Goal: Information Seeking & Learning: Learn about a topic

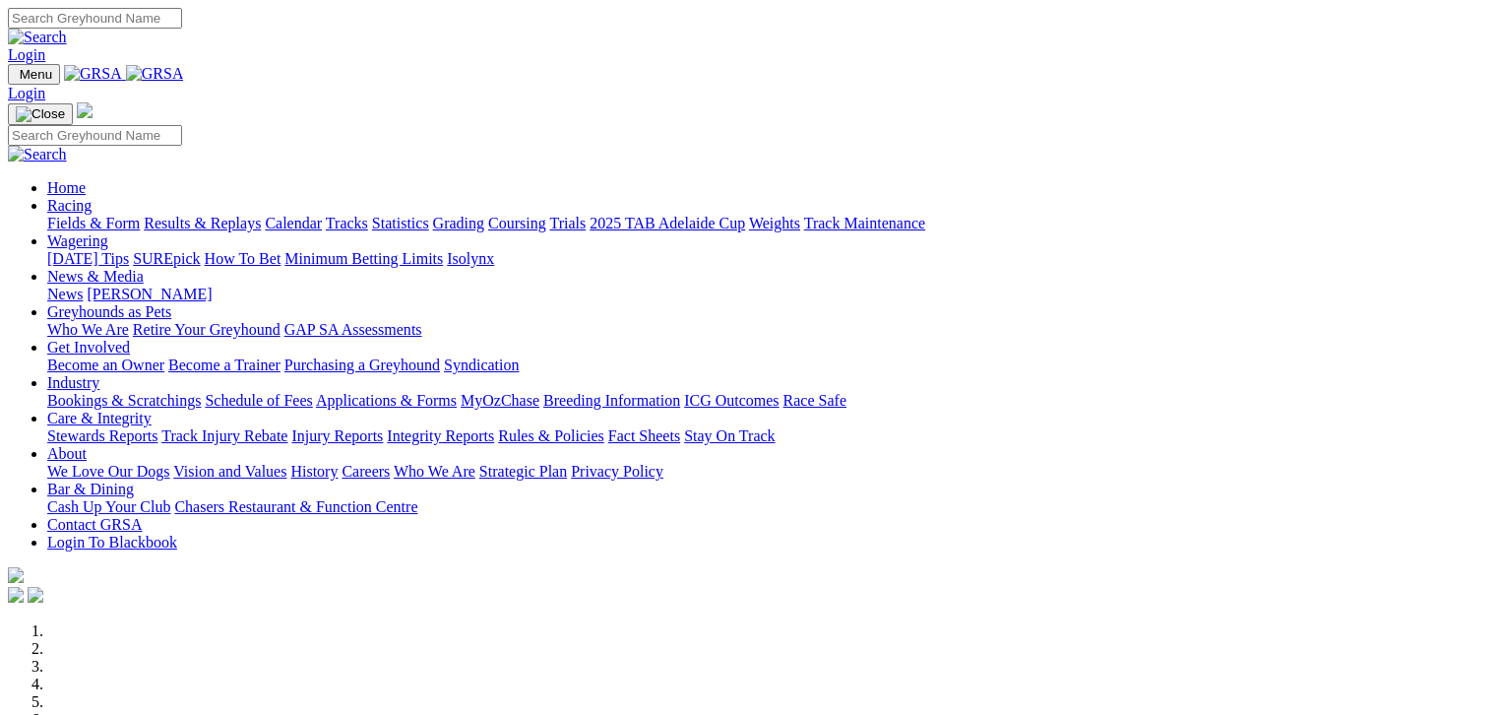
click at [60, 215] on link "Fields & Form" at bounding box center [93, 223] width 93 height 17
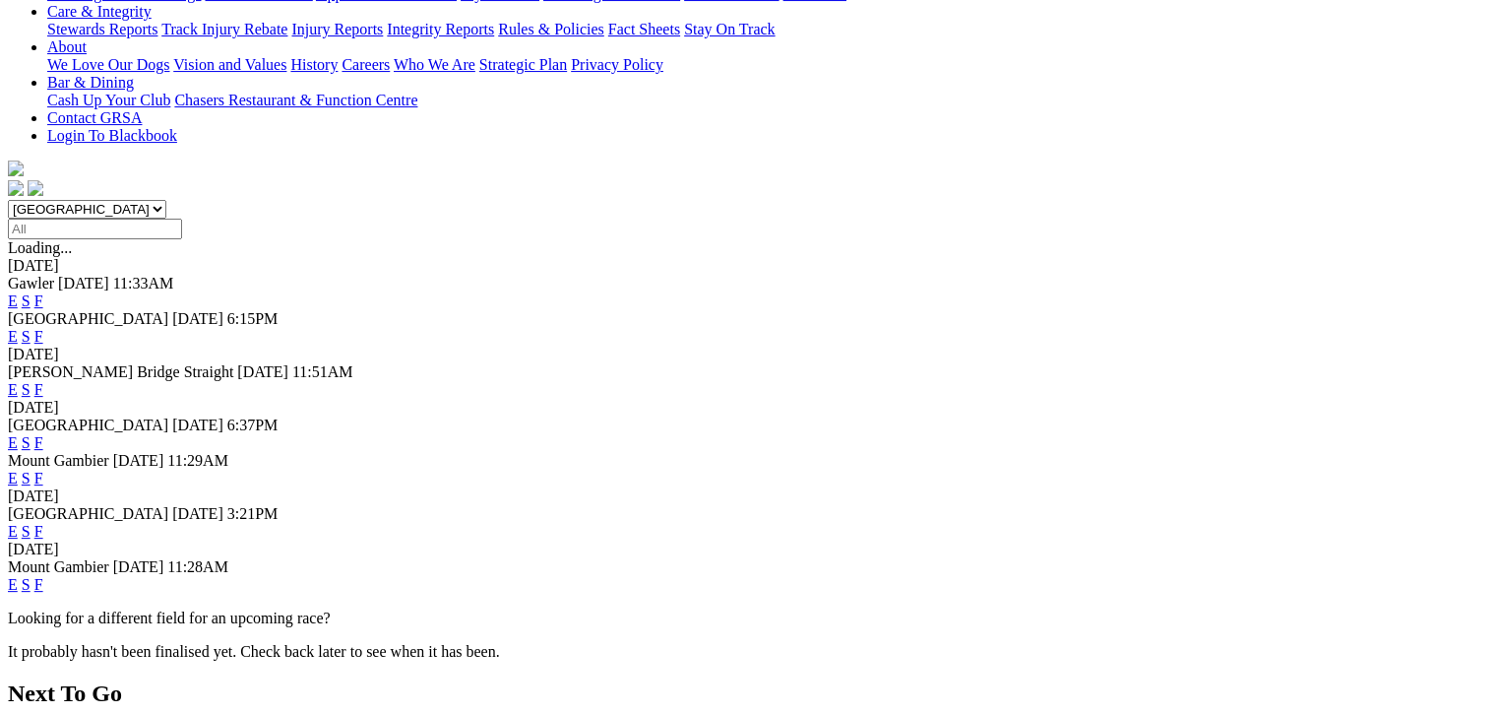
scroll to position [443, 0]
click at [43, 575] on link "F" at bounding box center [38, 583] width 9 height 17
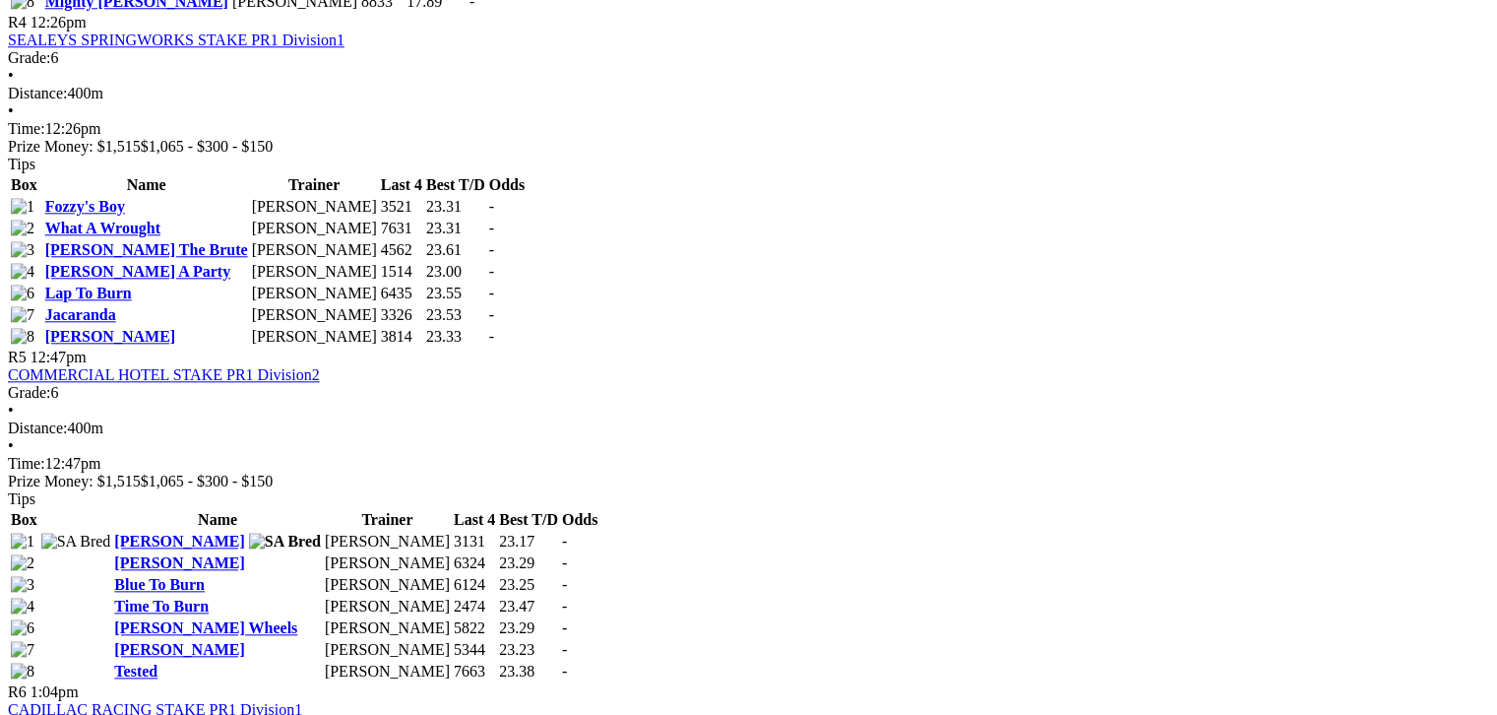
scroll to position [1969, 0]
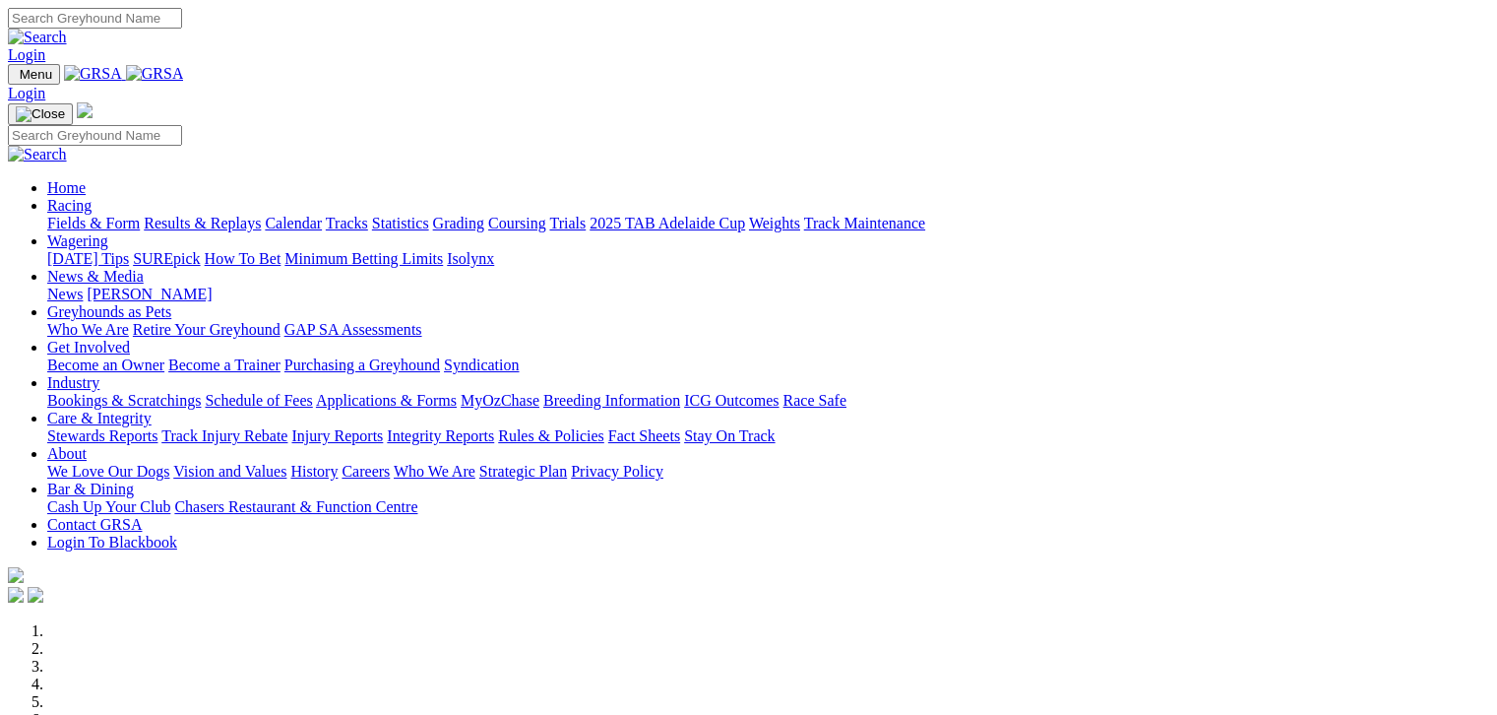
click at [49, 215] on link "Fields & Form" at bounding box center [93, 223] width 93 height 17
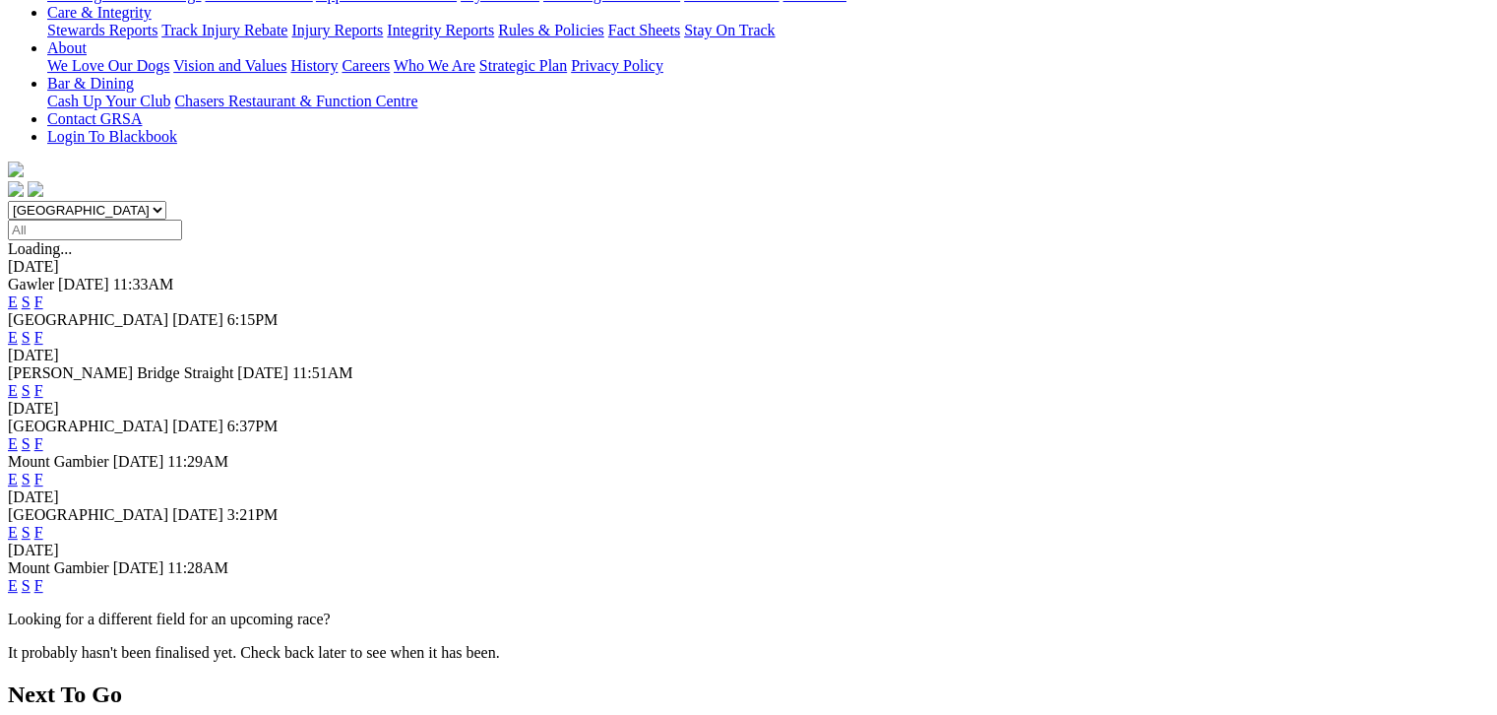
scroll to position [443, 0]
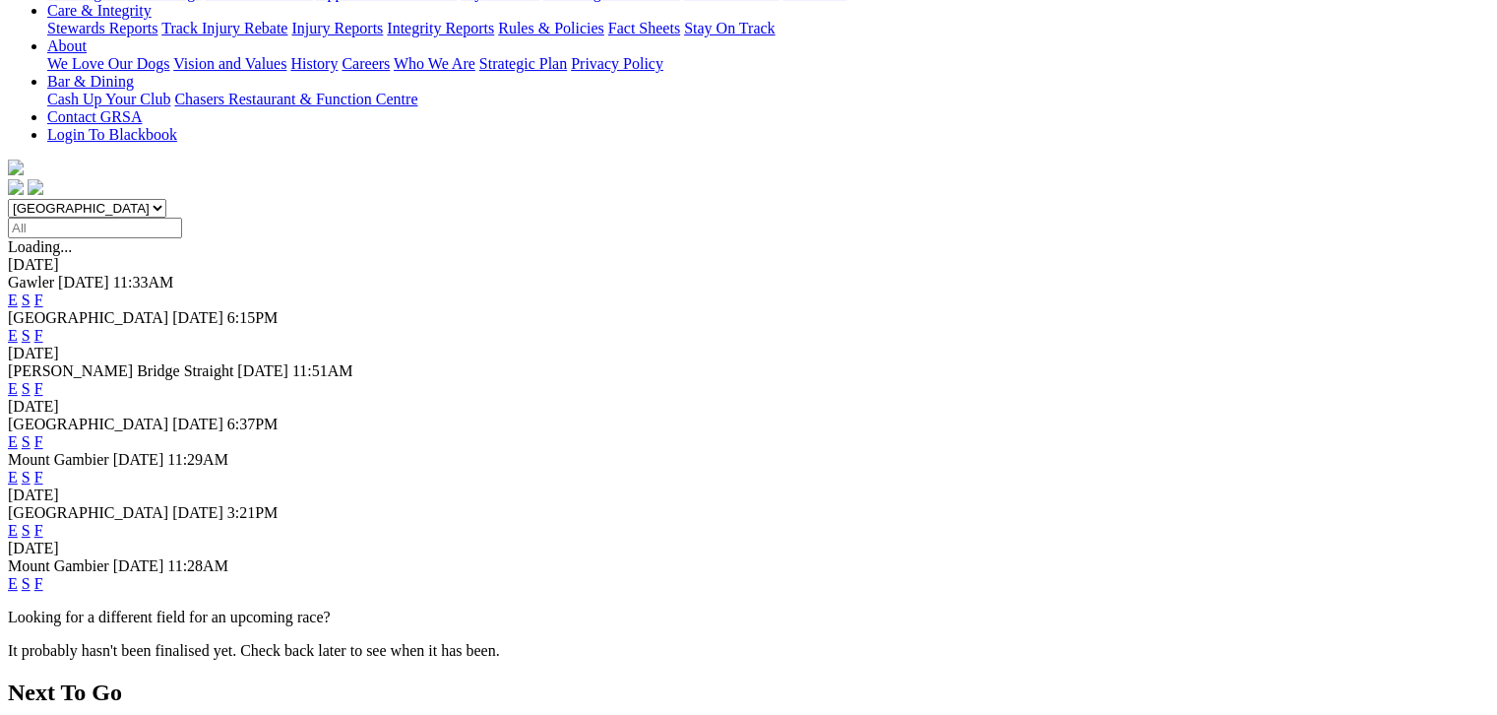
click at [43, 522] on link "F" at bounding box center [38, 530] width 9 height 17
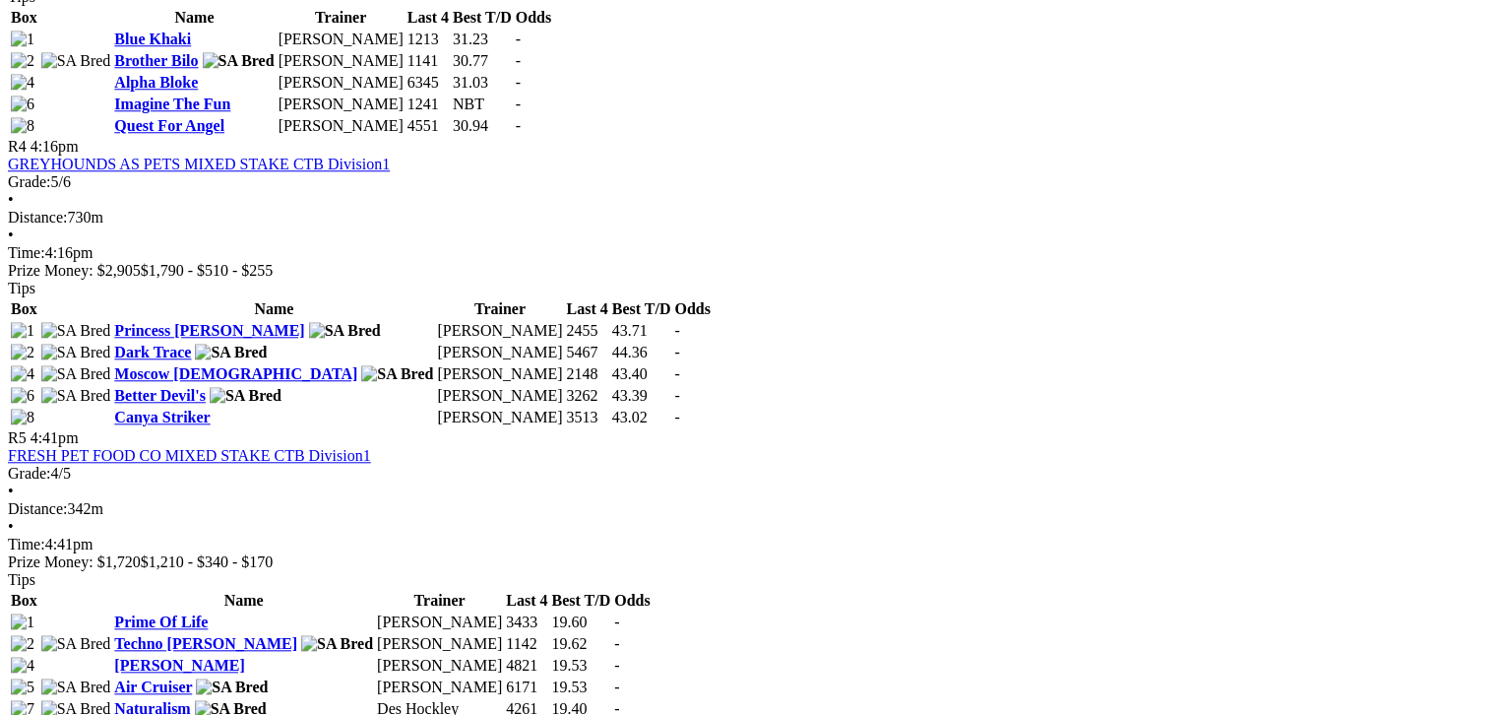
scroll to position [1772, 0]
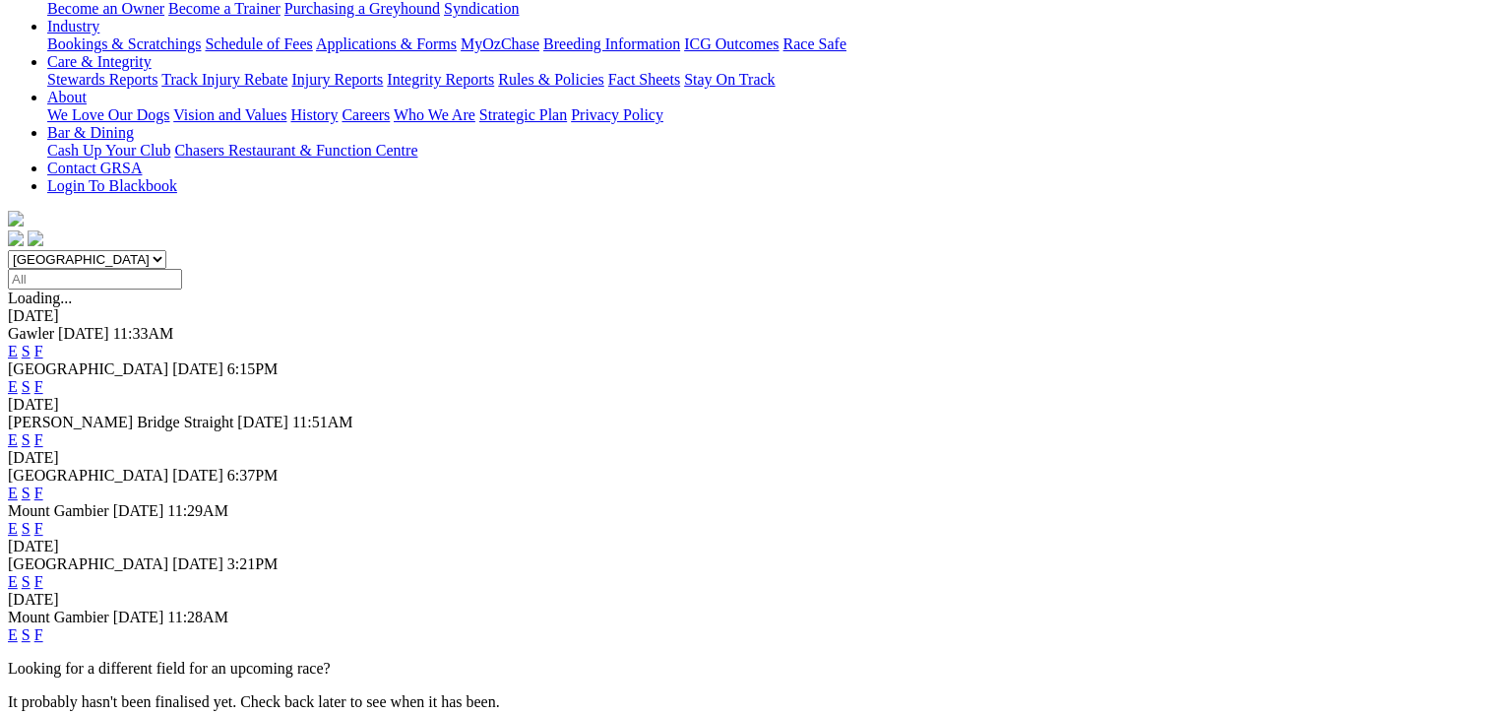
scroll to position [394, 0]
click at [43, 482] on link "F" at bounding box center [38, 490] width 9 height 17
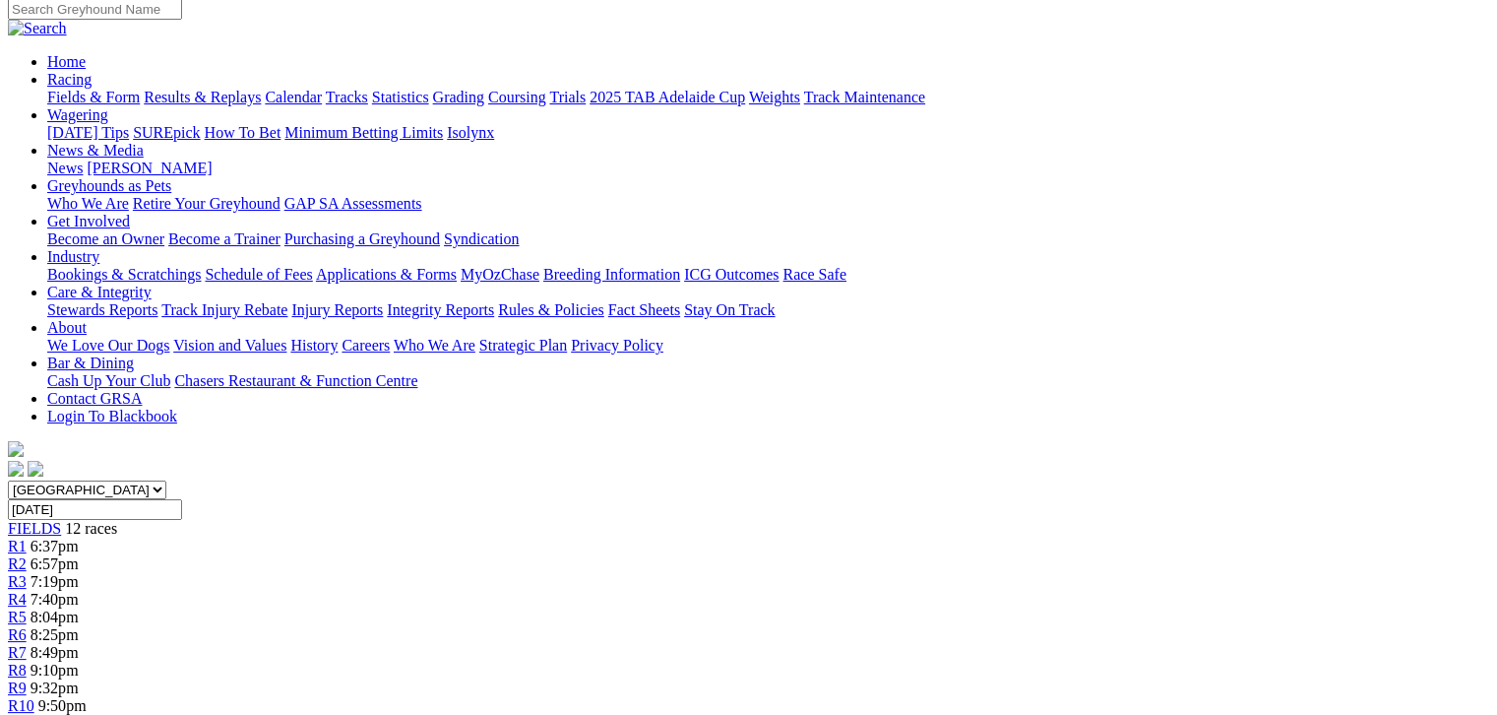
scroll to position [172, 0]
